Goal: Find contact information: Find contact information

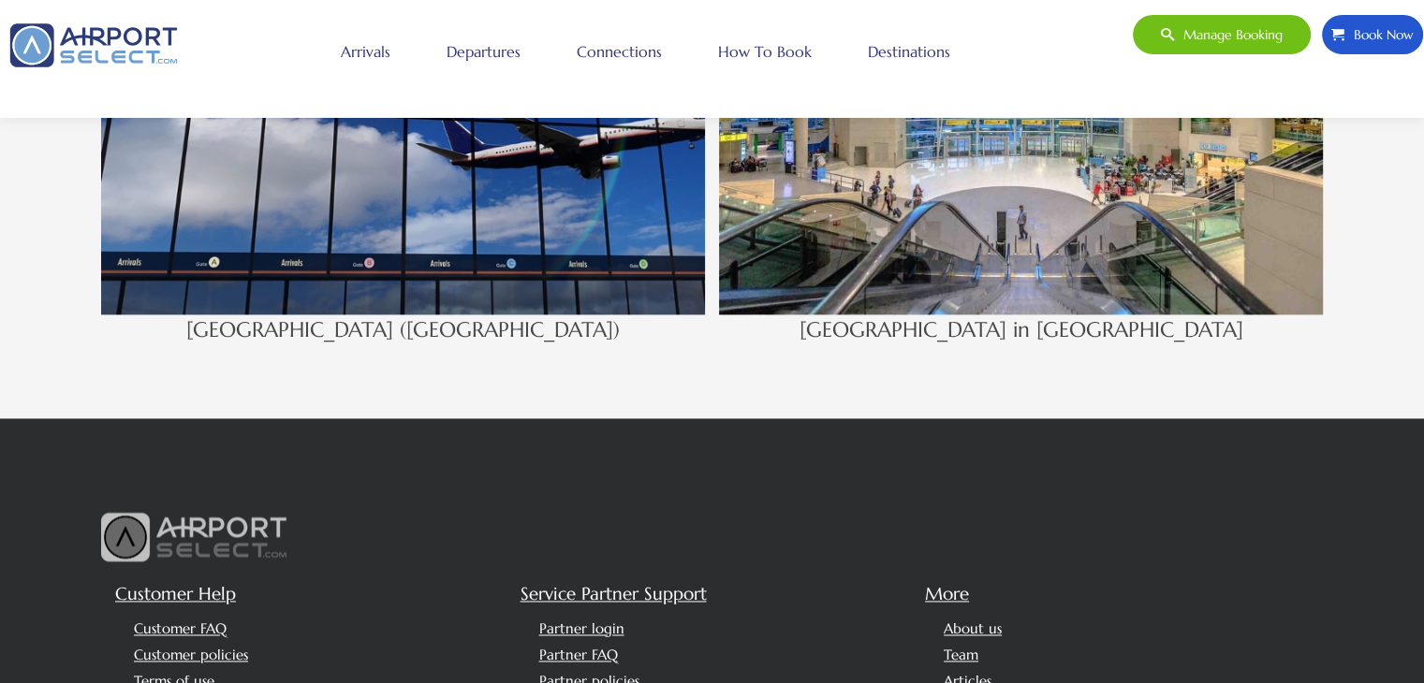
scroll to position [2865, 0]
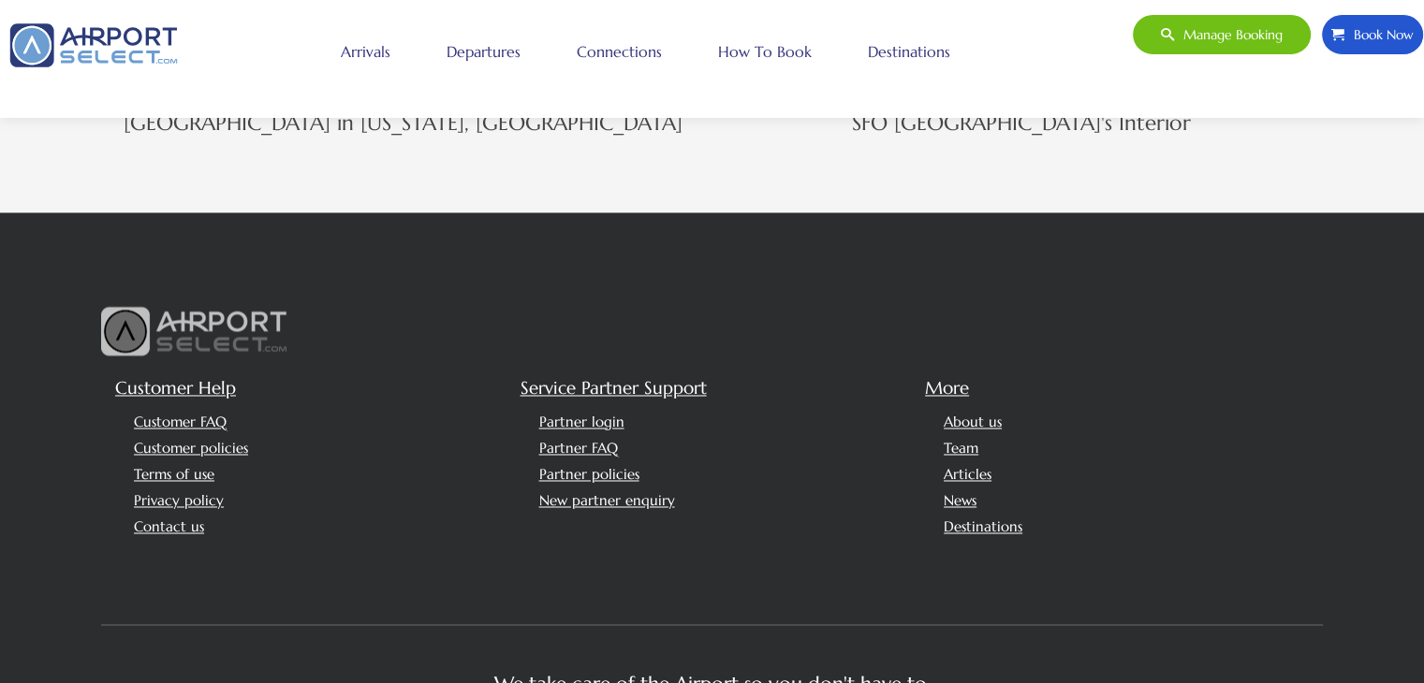
scroll to position [3100, 0]
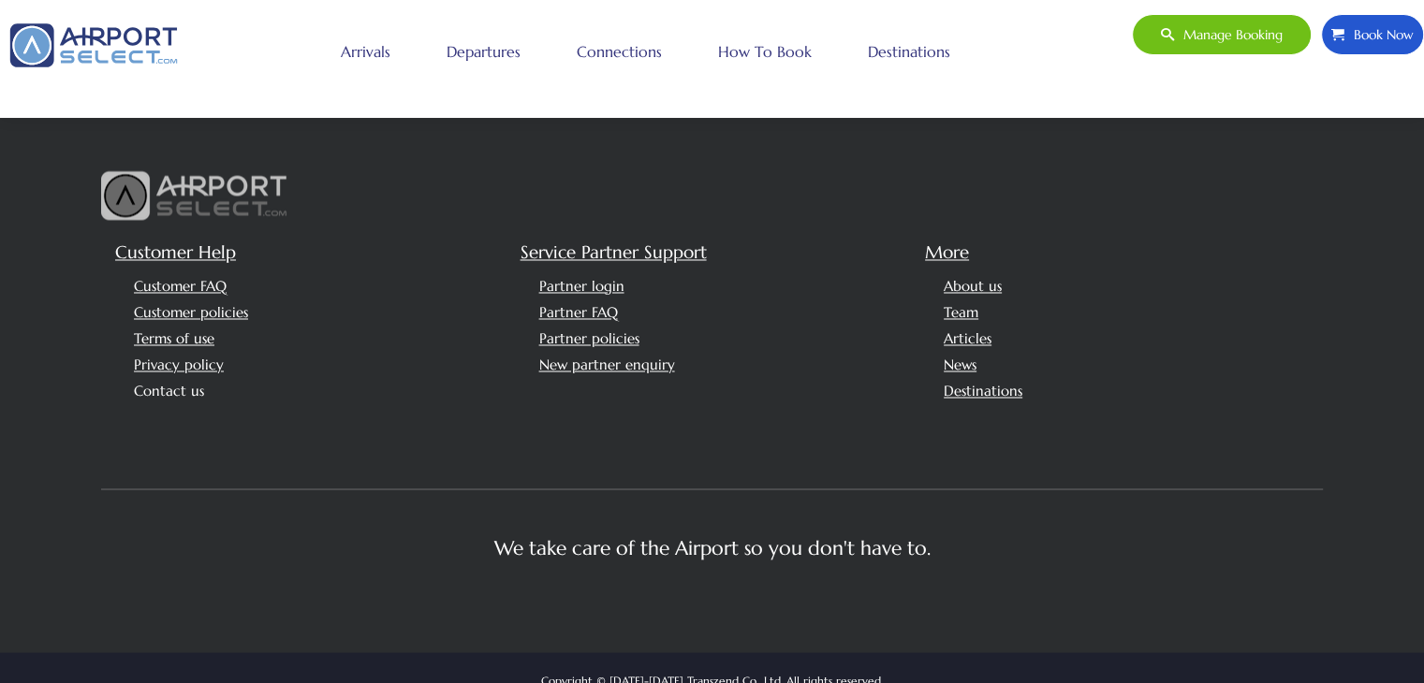
click at [188, 382] on link "Contact us" at bounding box center [169, 391] width 70 height 18
